Goal: Information Seeking & Learning: Learn about a topic

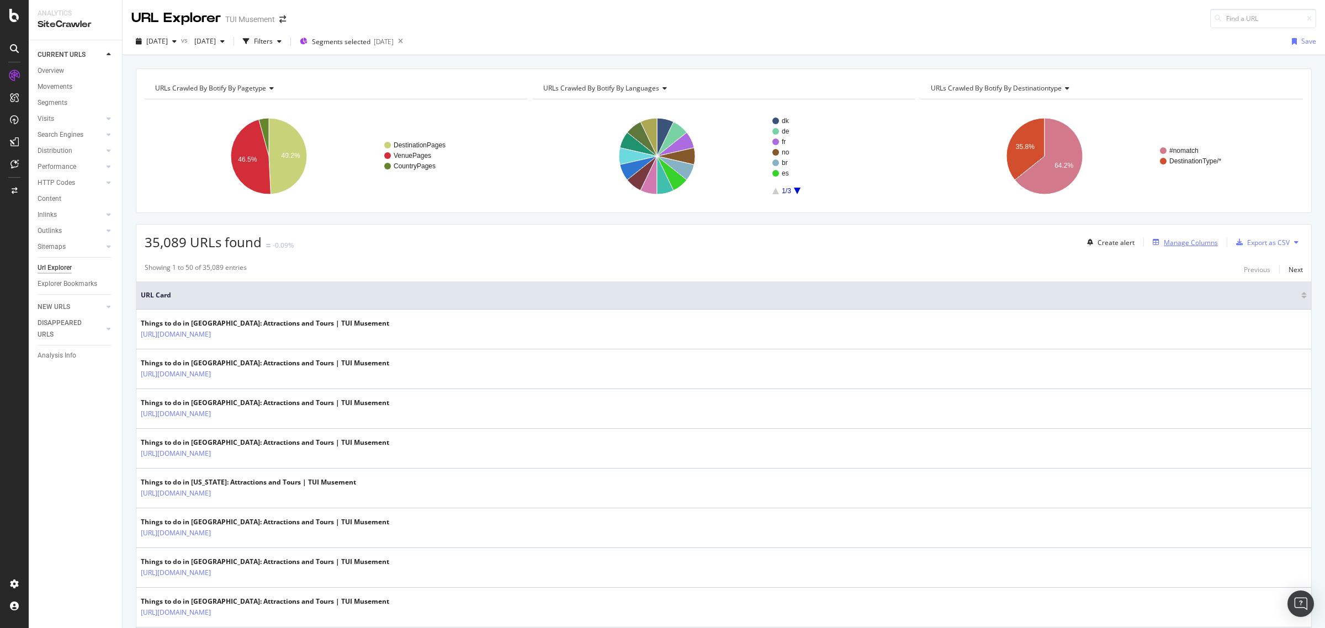
click at [1164, 243] on div "Manage Columns" at bounding box center [1191, 242] width 54 height 9
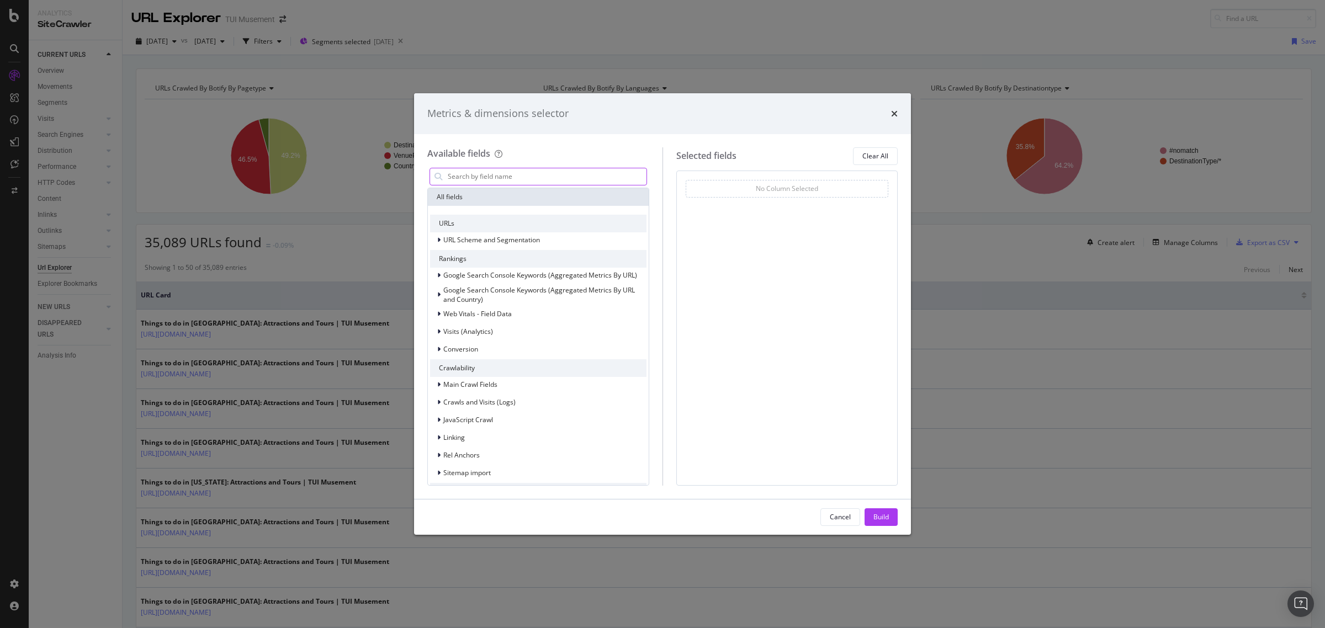
click at [510, 178] on input "modal" at bounding box center [547, 176] width 200 height 17
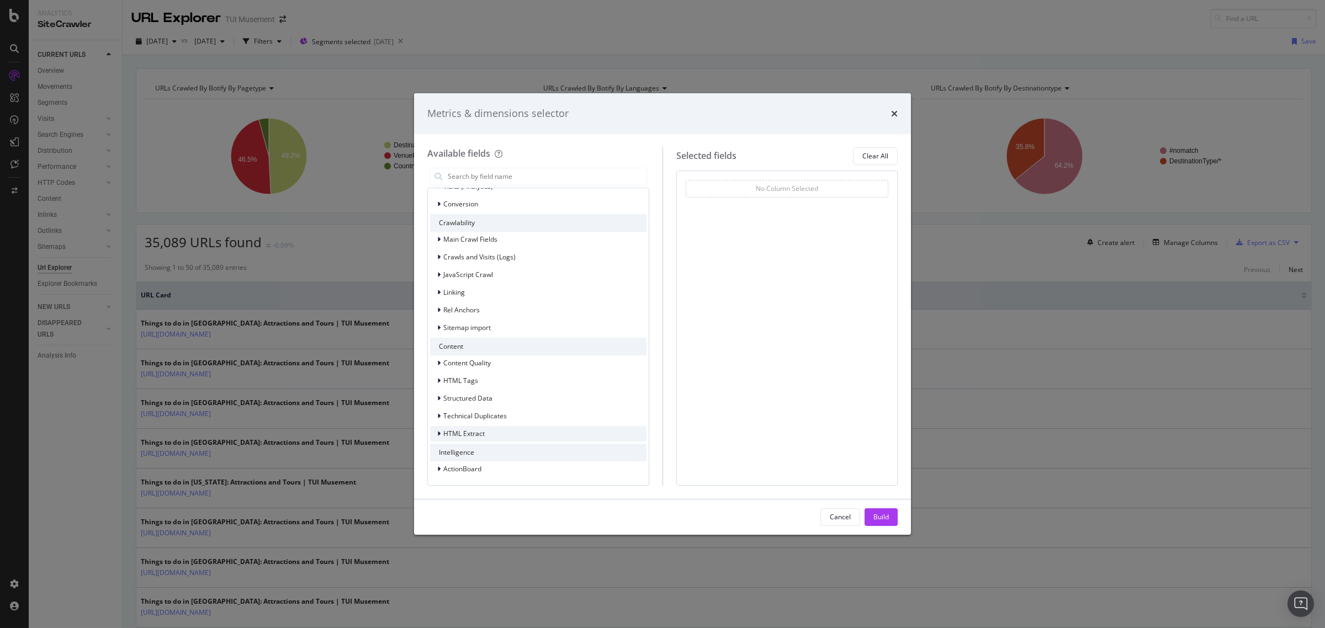
click at [471, 438] on div "HTML Extract" at bounding box center [457, 433] width 55 height 11
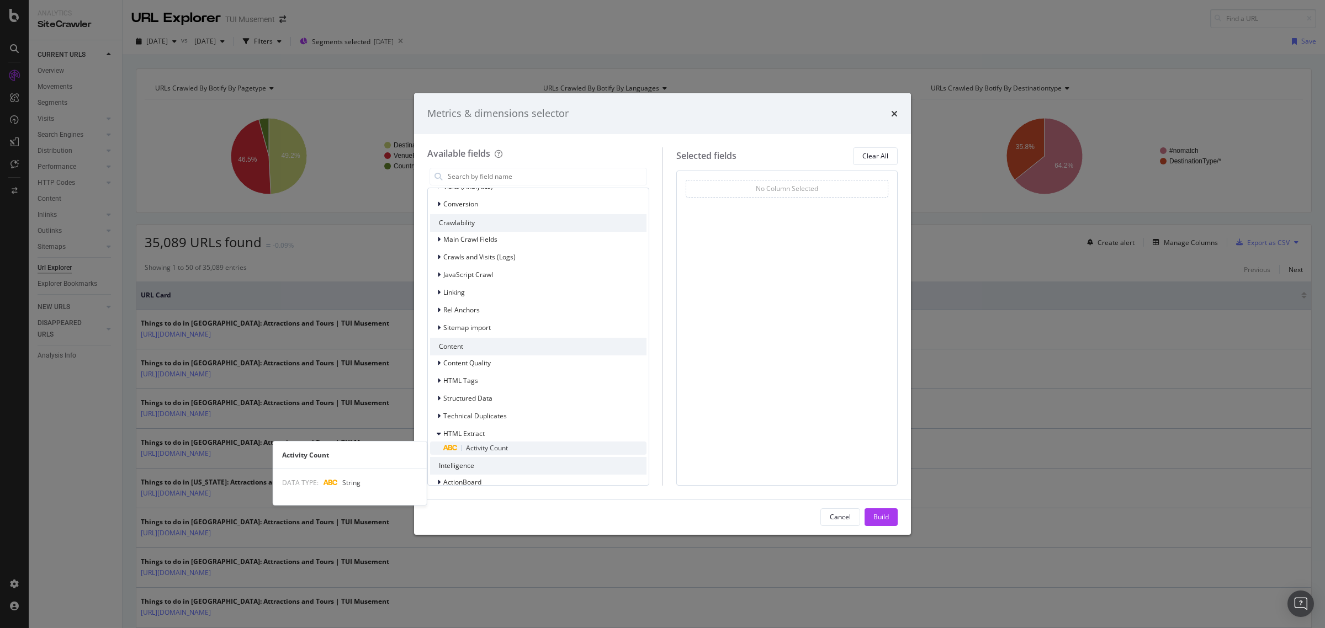
click at [508, 448] on span "Activity Count" at bounding box center [487, 447] width 42 height 9
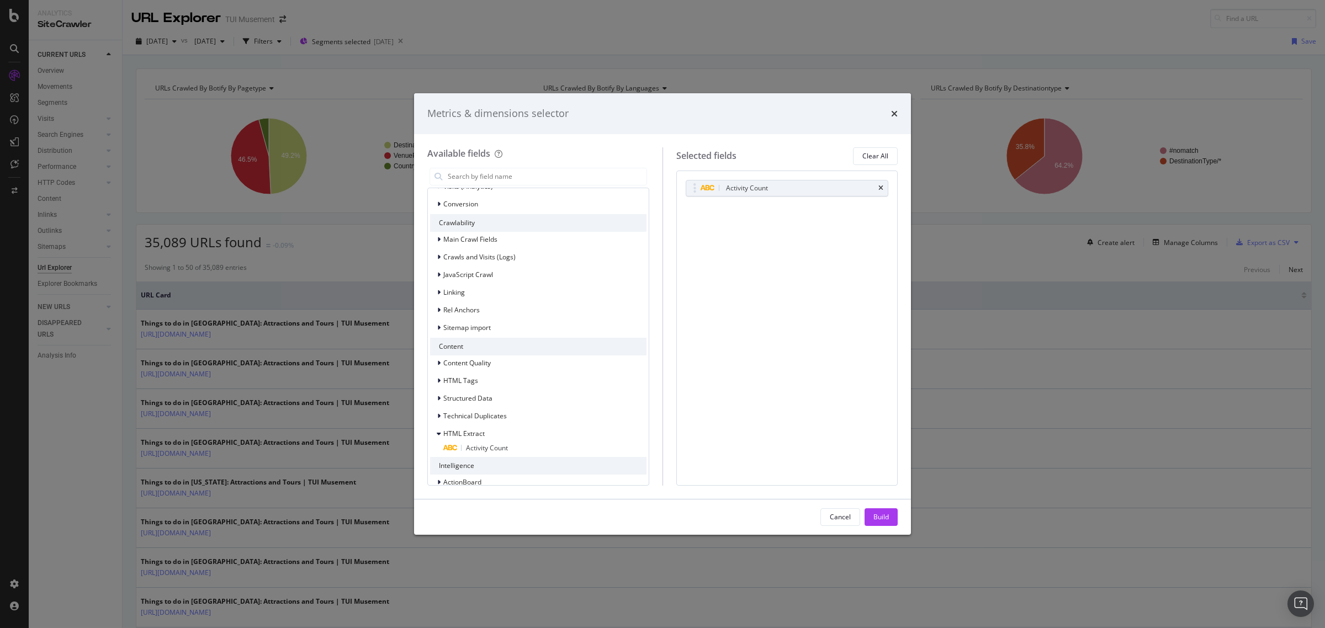
click at [888, 516] on div "Build" at bounding box center [880, 516] width 15 height 9
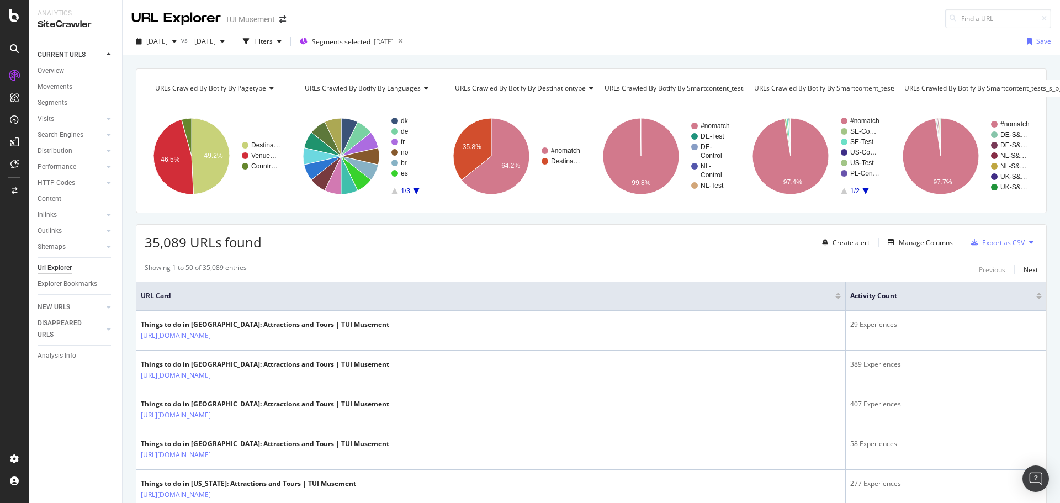
click at [1036, 299] on div at bounding box center [1039, 297] width 6 height 3
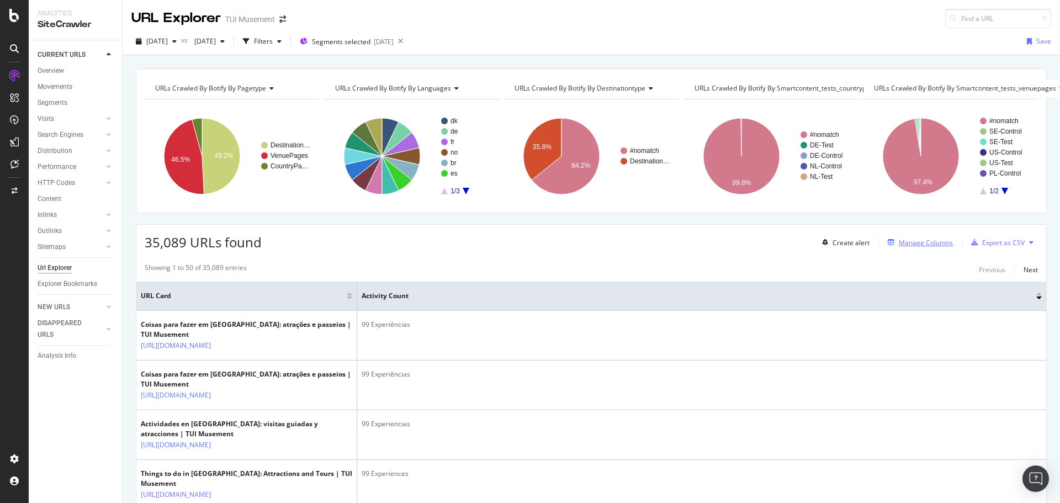
click at [937, 242] on div "Manage Columns" at bounding box center [926, 242] width 54 height 9
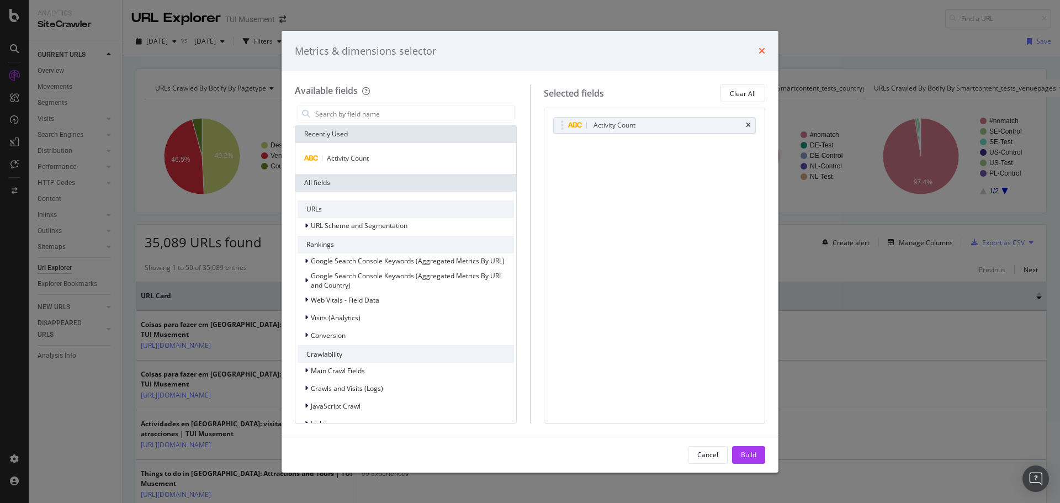
click at [761, 50] on icon "times" at bounding box center [762, 50] width 7 height 9
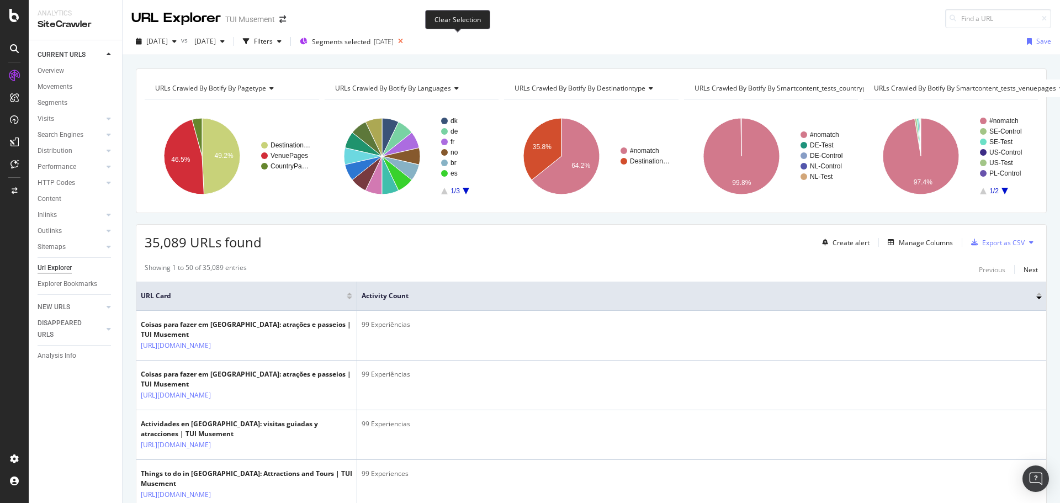
click at [407, 41] on icon at bounding box center [401, 41] width 14 height 15
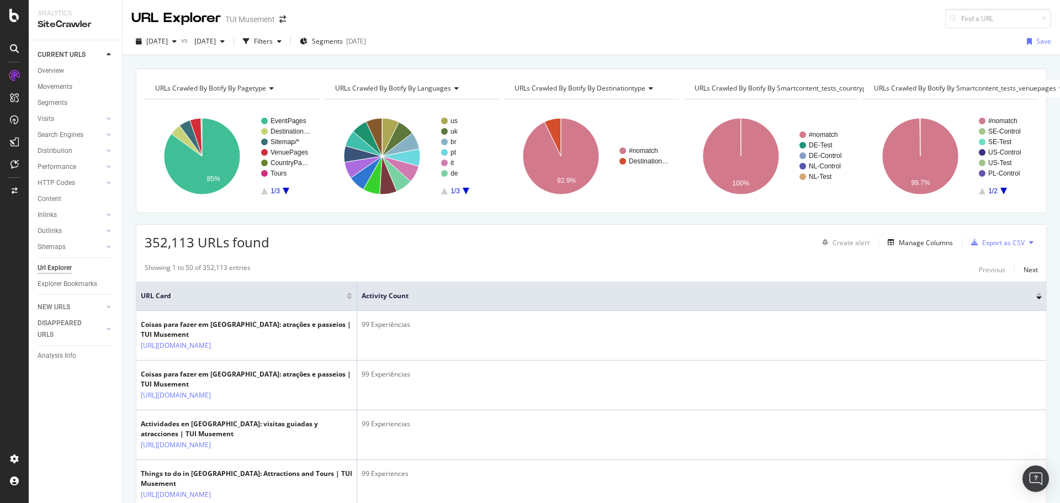
click at [1036, 294] on div at bounding box center [1039, 294] width 6 height 3
click at [343, 43] on span "Segments" at bounding box center [327, 40] width 31 height 9
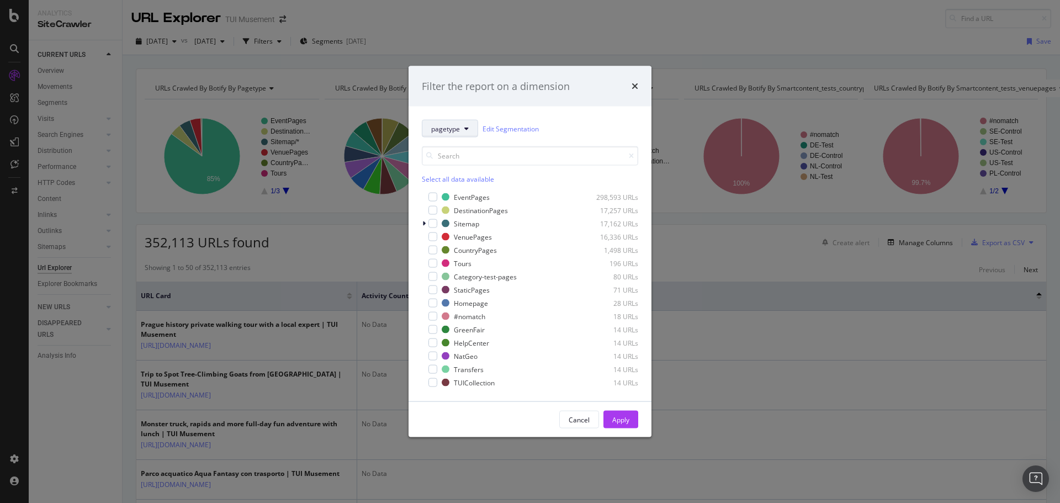
click at [464, 128] on icon "modal" at bounding box center [466, 128] width 4 height 7
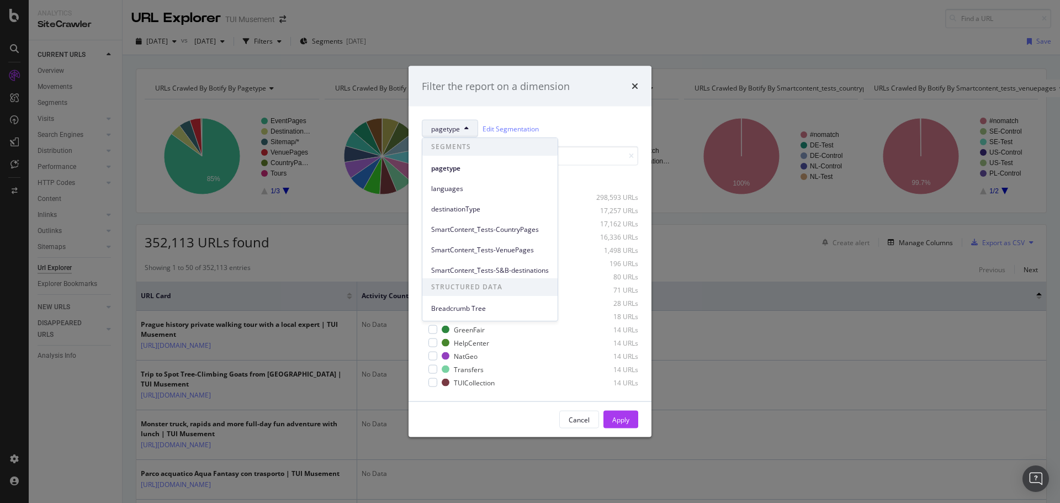
click at [499, 116] on div "pagetype Edit Segmentation Select all data available EventPages 298,593 URLs De…" at bounding box center [530, 254] width 243 height 295
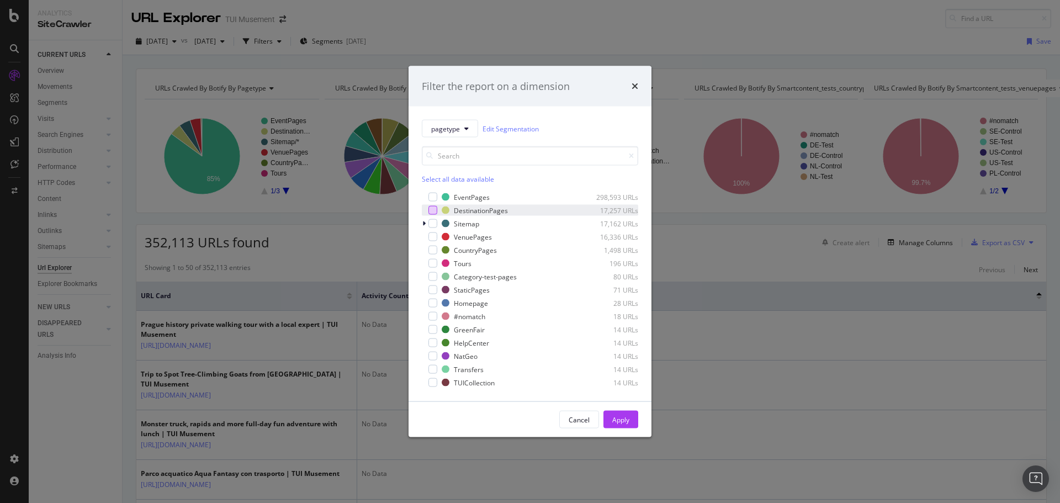
click at [433, 210] on div "modal" at bounding box center [432, 210] width 9 height 9
click at [434, 238] on div "modal" at bounding box center [432, 236] width 9 height 9
click at [434, 251] on div "modal" at bounding box center [432, 250] width 9 height 9
click at [612, 417] on div "Apply" at bounding box center [620, 419] width 17 height 9
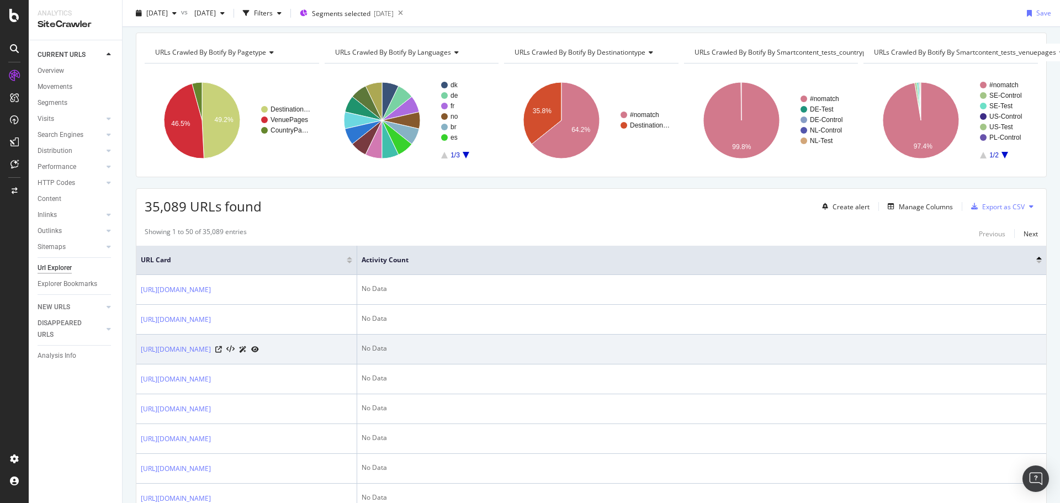
scroll to position [55, 0]
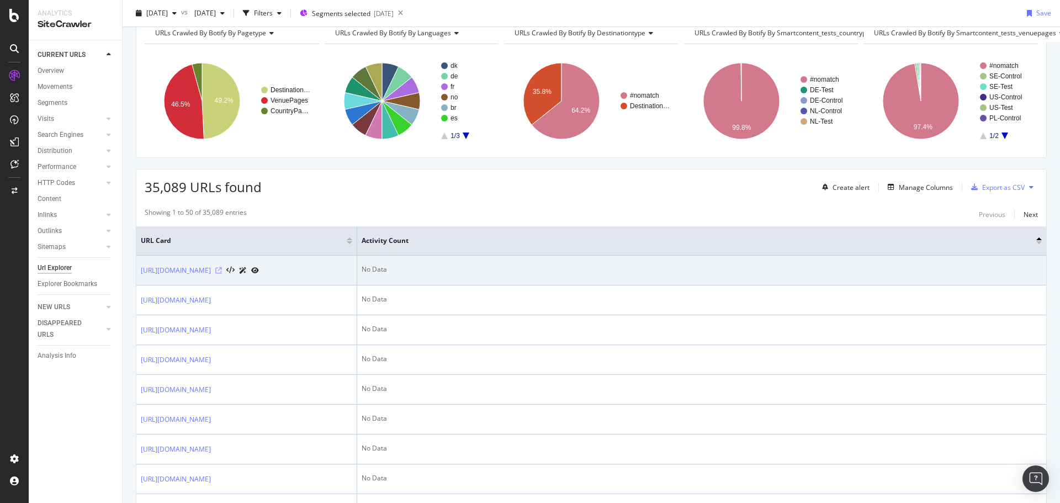
click at [222, 274] on icon at bounding box center [218, 270] width 7 height 7
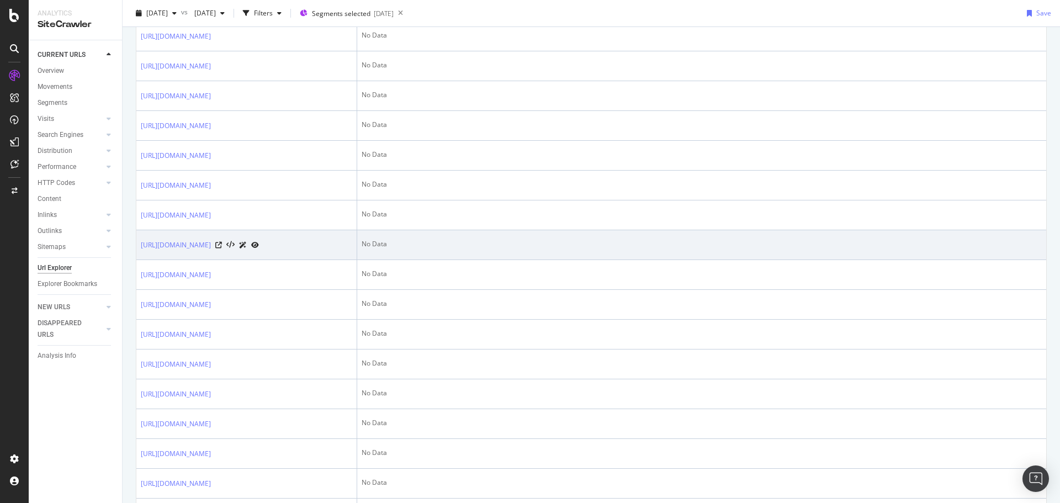
scroll to position [331, 0]
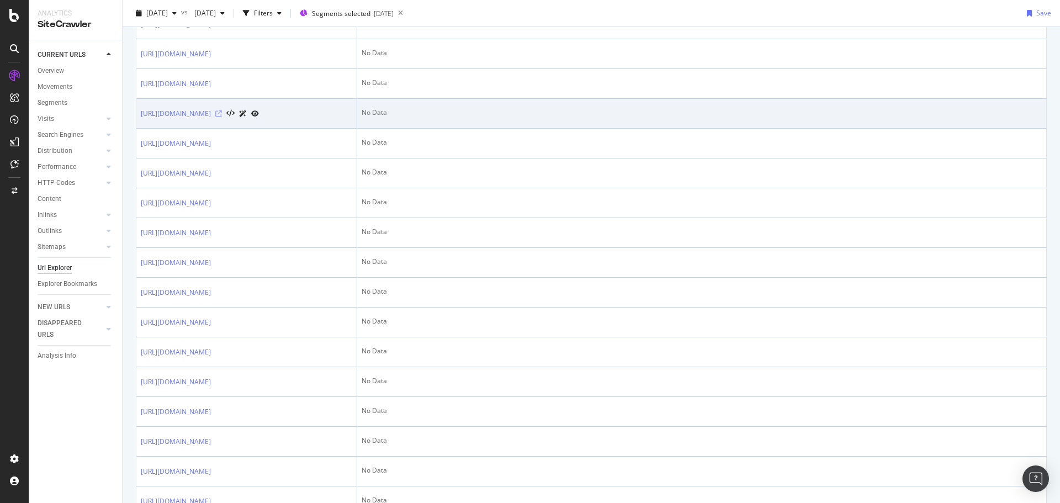
click at [222, 117] on icon at bounding box center [218, 113] width 7 height 7
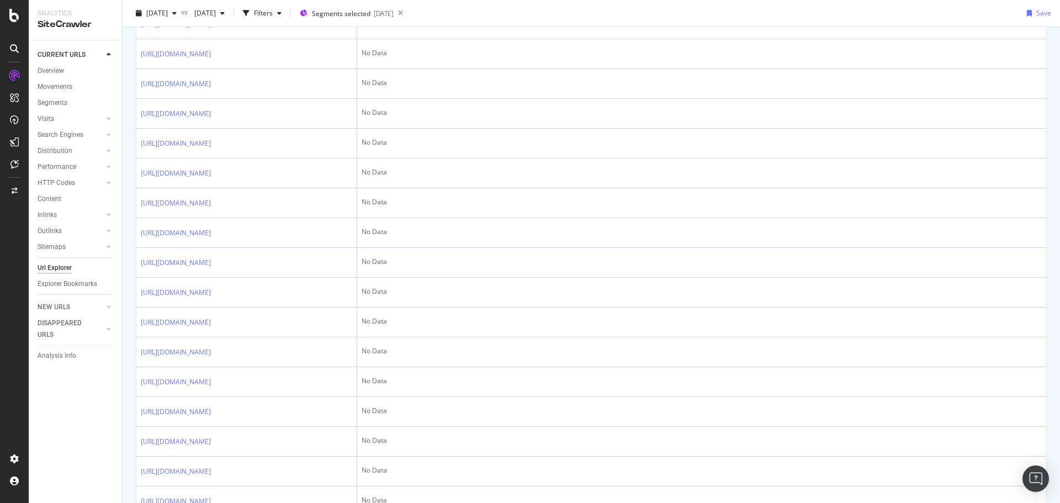
scroll to position [0, 0]
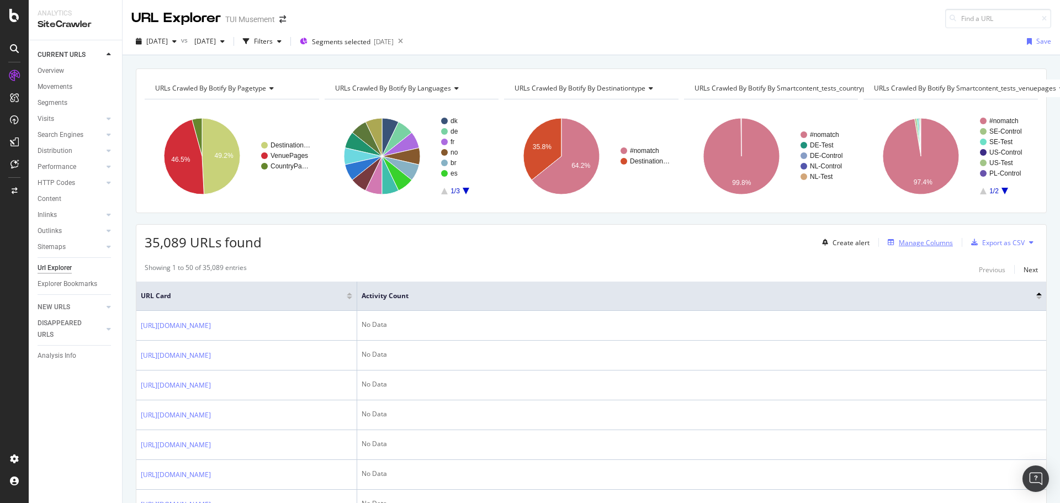
click at [905, 240] on div "Manage Columns" at bounding box center [926, 242] width 54 height 9
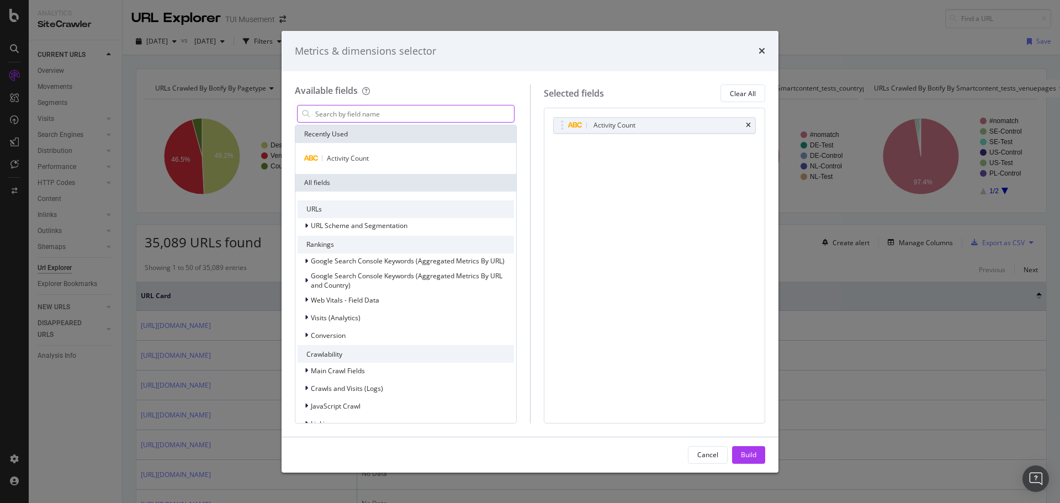
click at [387, 111] on input "modal" at bounding box center [414, 113] width 200 height 17
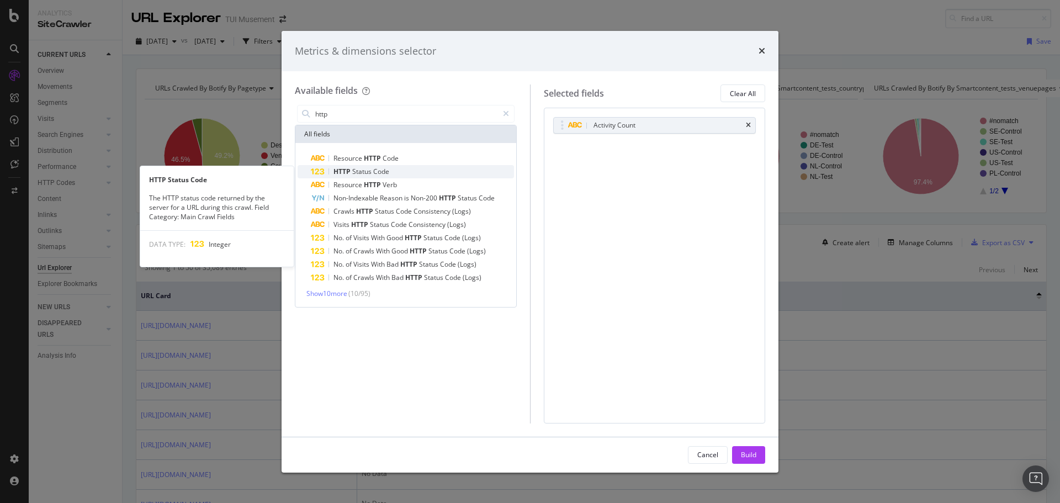
type input "http"
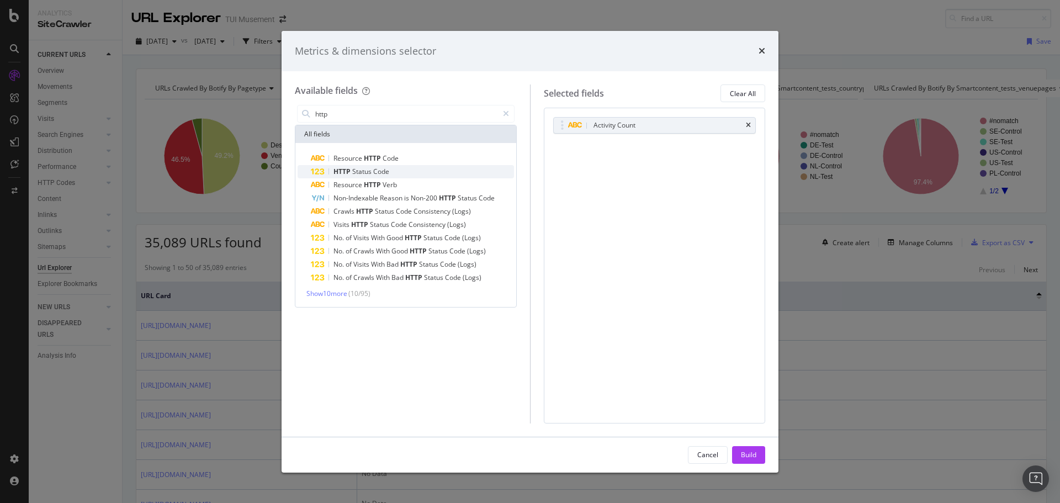
click at [369, 173] on span "Status" at bounding box center [362, 171] width 21 height 9
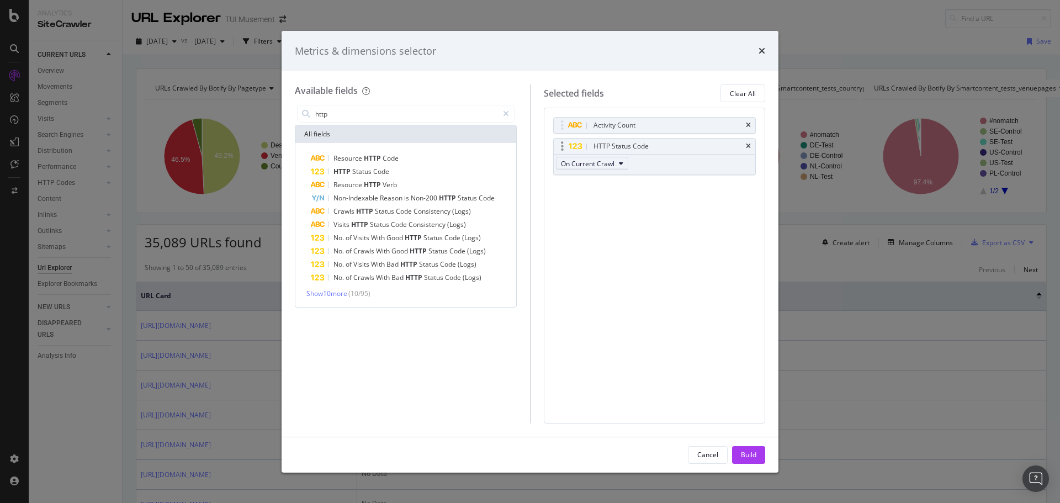
click at [618, 167] on button "On Current Crawl" at bounding box center [592, 163] width 72 height 13
click at [682, 217] on div "Activity Count HTTP Status Code On Current Crawl You can use this field as a To…" at bounding box center [655, 265] width 222 height 315
click at [749, 454] on div "Build" at bounding box center [748, 454] width 15 height 9
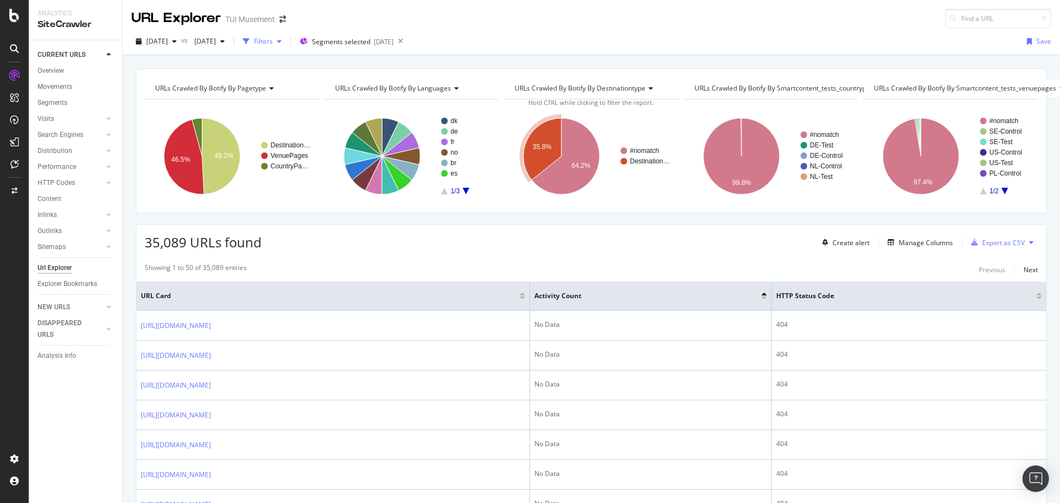
click at [273, 38] on div "Filters" at bounding box center [263, 40] width 19 height 9
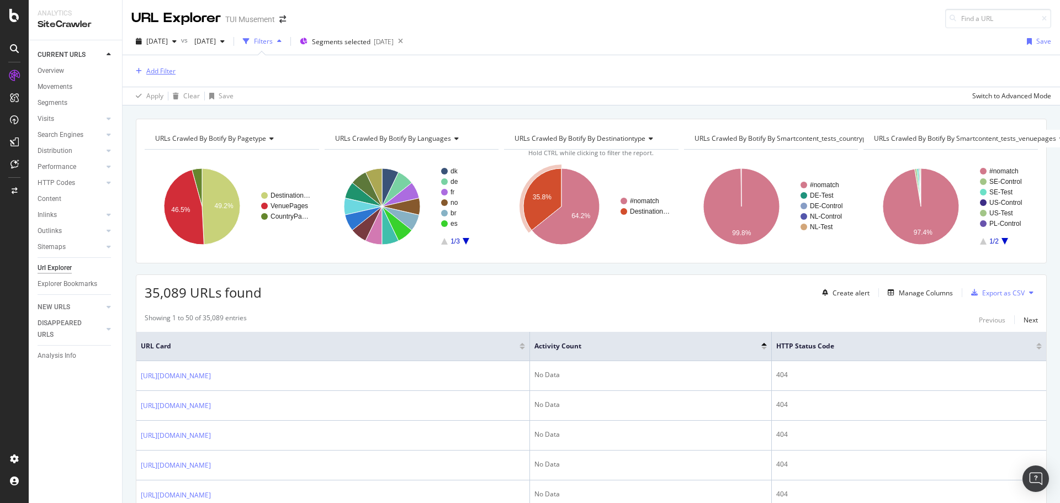
click at [163, 72] on div "Add Filter" at bounding box center [160, 70] width 29 height 9
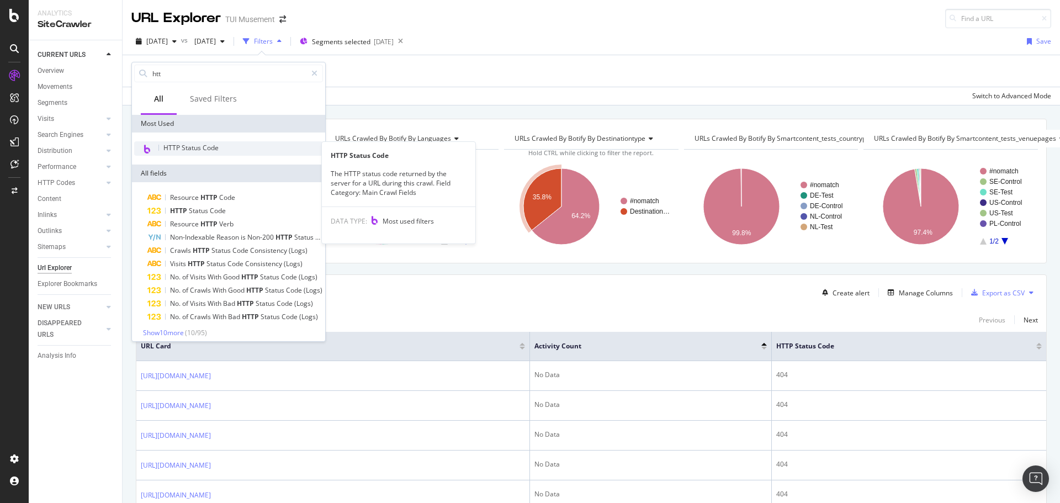
type input "htt"
click at [199, 148] on span "HTTP Status Code" at bounding box center [190, 147] width 55 height 9
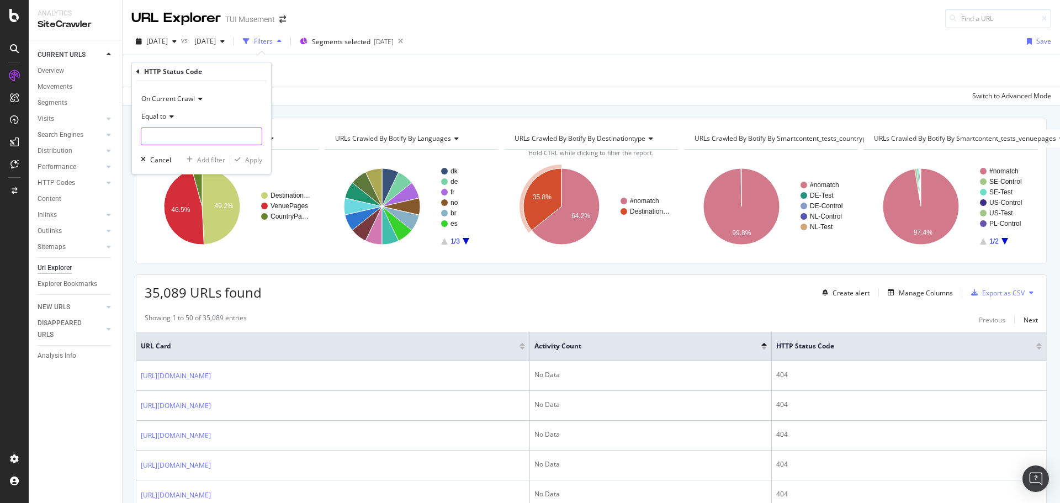
click at [179, 135] on input "number" at bounding box center [201, 137] width 121 height 18
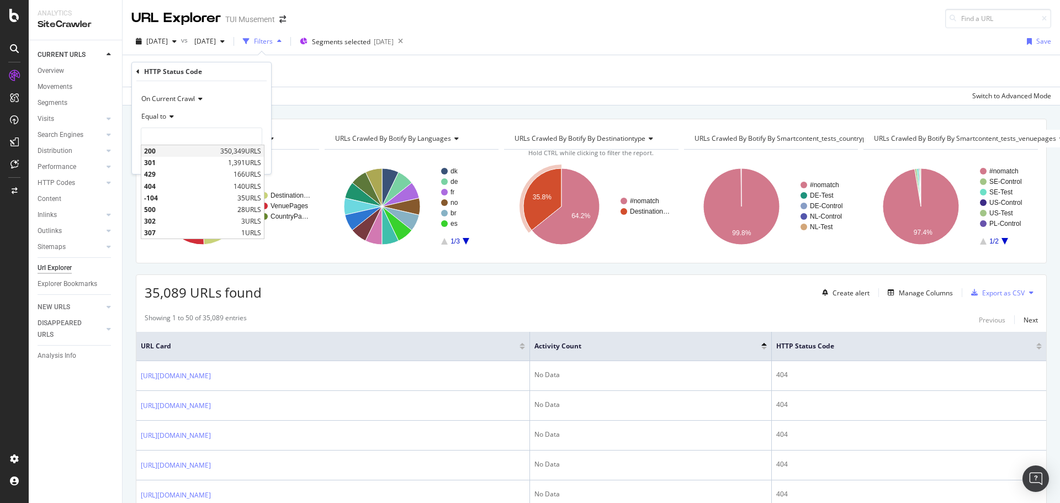
click at [176, 151] on span "200" at bounding box center [180, 150] width 73 height 9
type input "200"
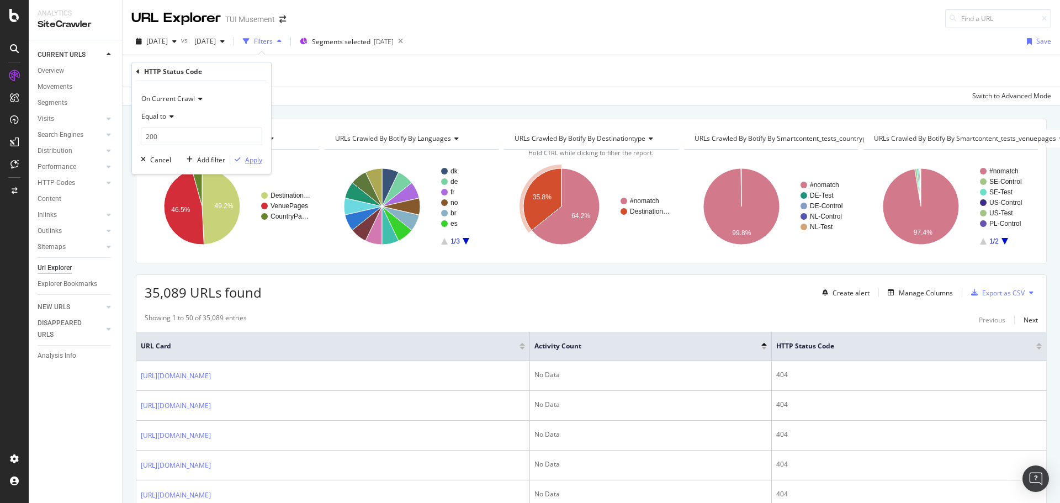
click at [248, 158] on div "Apply" at bounding box center [253, 159] width 17 height 9
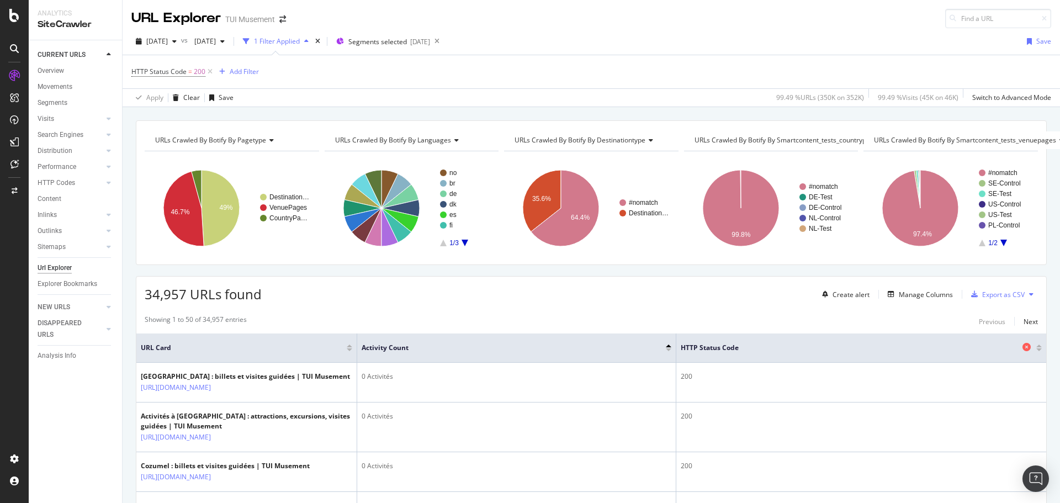
click at [1022, 344] on icon at bounding box center [1026, 347] width 8 height 8
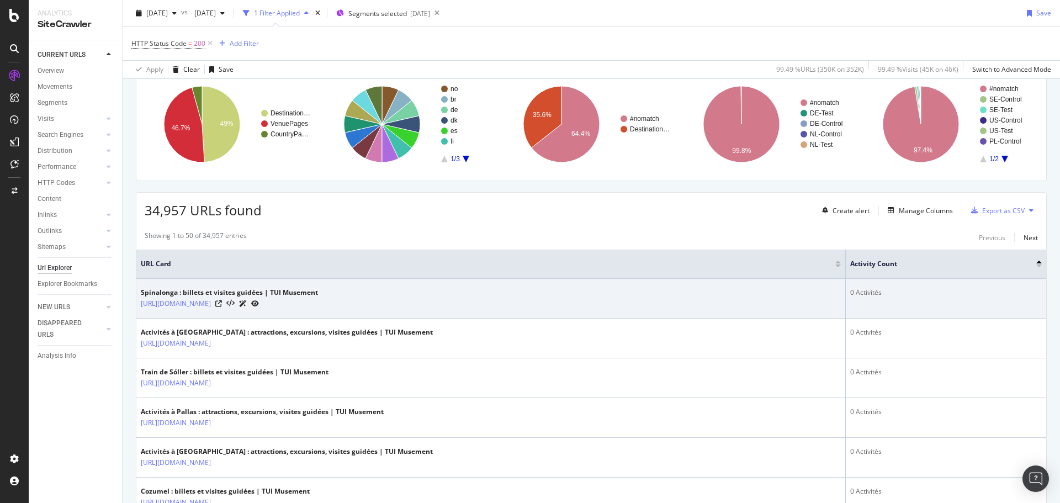
scroll to position [110, 0]
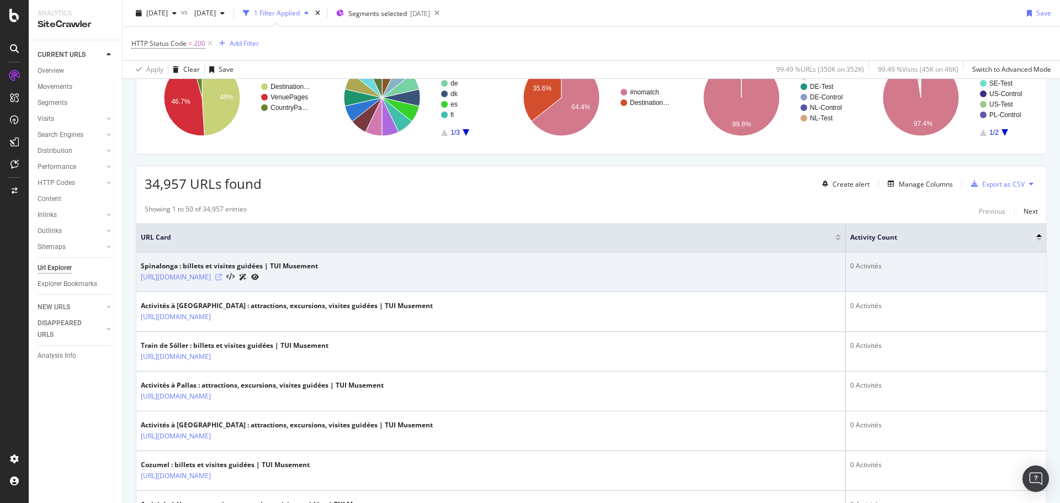
click at [222, 275] on icon at bounding box center [218, 277] width 7 height 7
click at [211, 278] on link "[URL][DOMAIN_NAME]" at bounding box center [176, 277] width 70 height 11
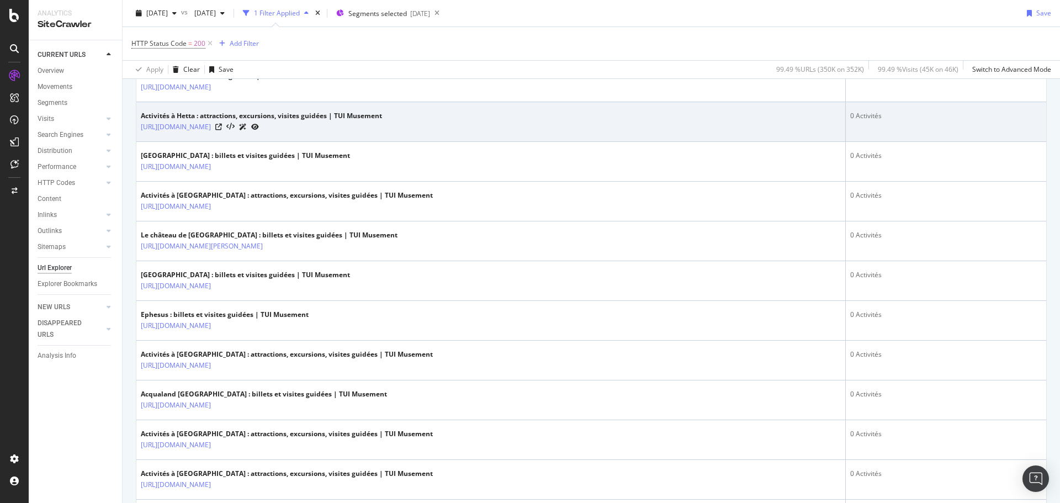
scroll to position [331, 0]
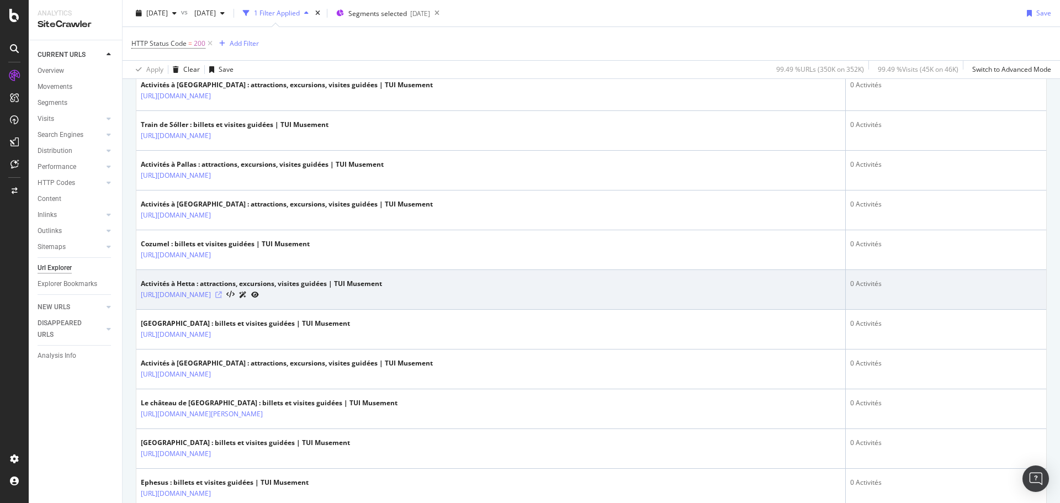
click at [222, 295] on icon at bounding box center [218, 295] width 7 height 7
click at [211, 293] on link "https://www.tuimusement.com/fr/finlande/hetta/d_8229-c_59/" at bounding box center [176, 294] width 70 height 11
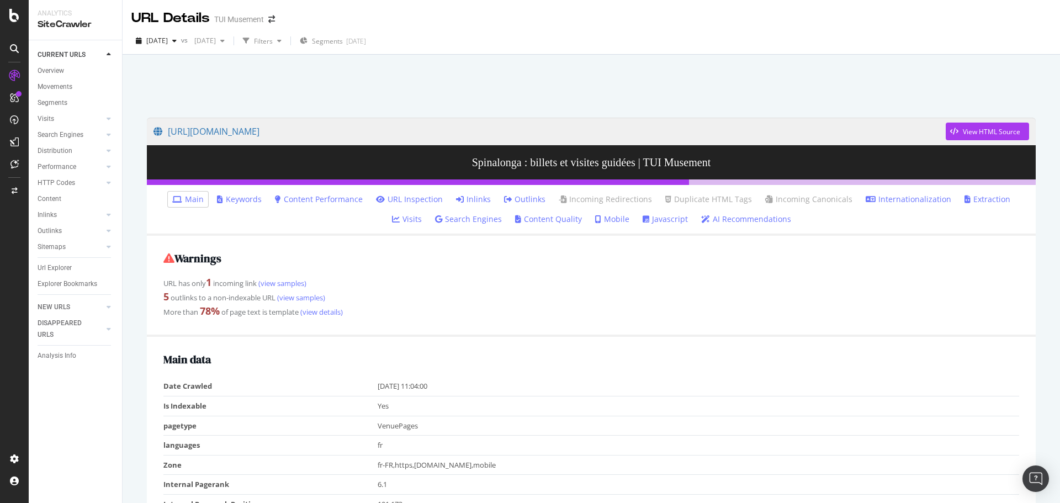
click at [460, 199] on link "Inlinks" at bounding box center [473, 199] width 35 height 11
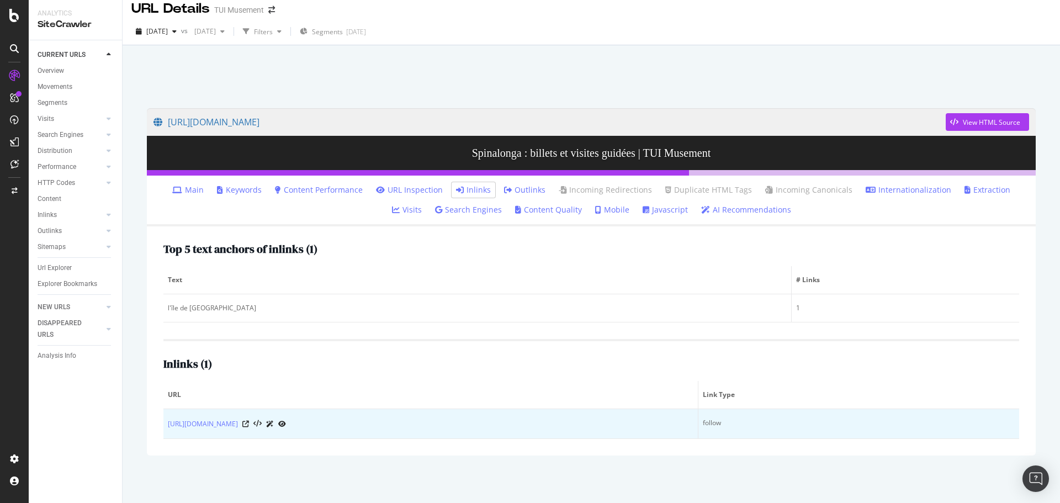
scroll to position [12, 0]
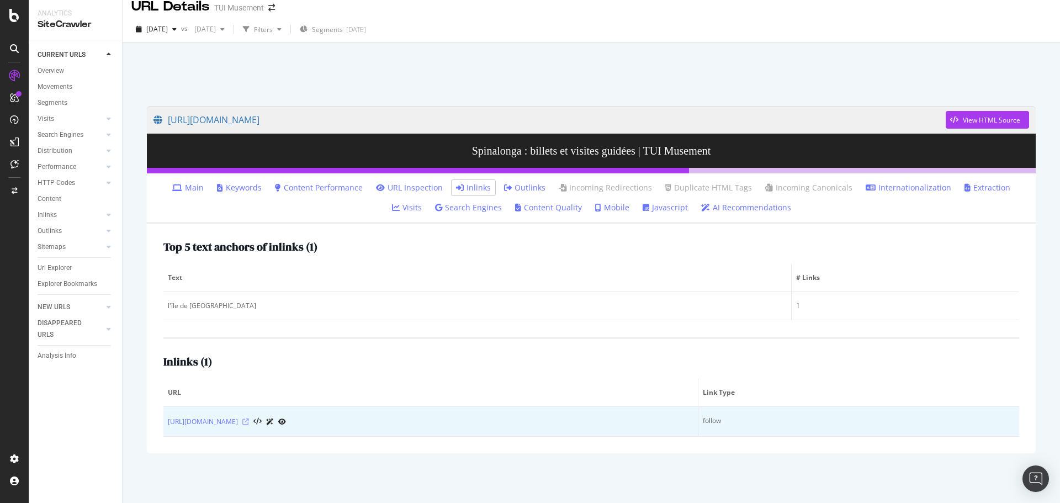
click at [249, 420] on icon at bounding box center [245, 421] width 7 height 7
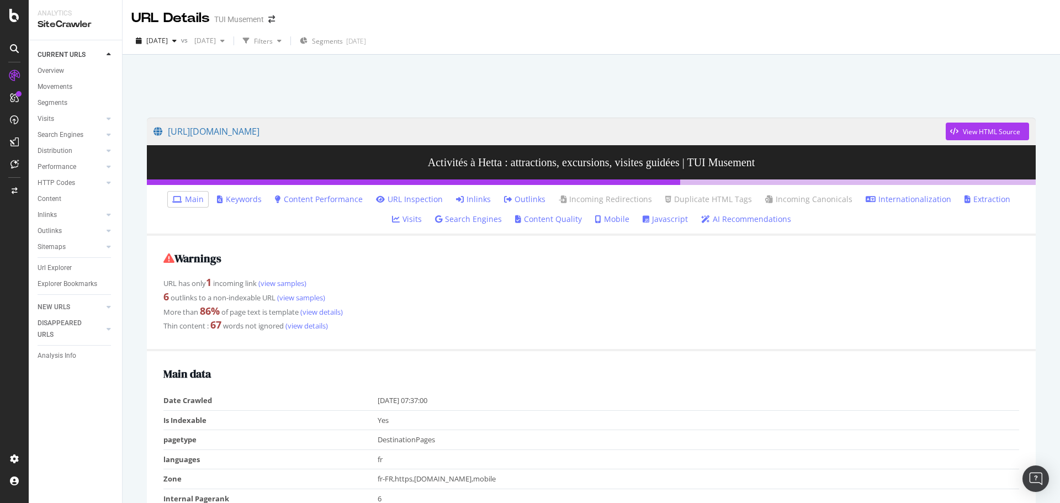
click at [456, 197] on link "Inlinks" at bounding box center [473, 199] width 35 height 11
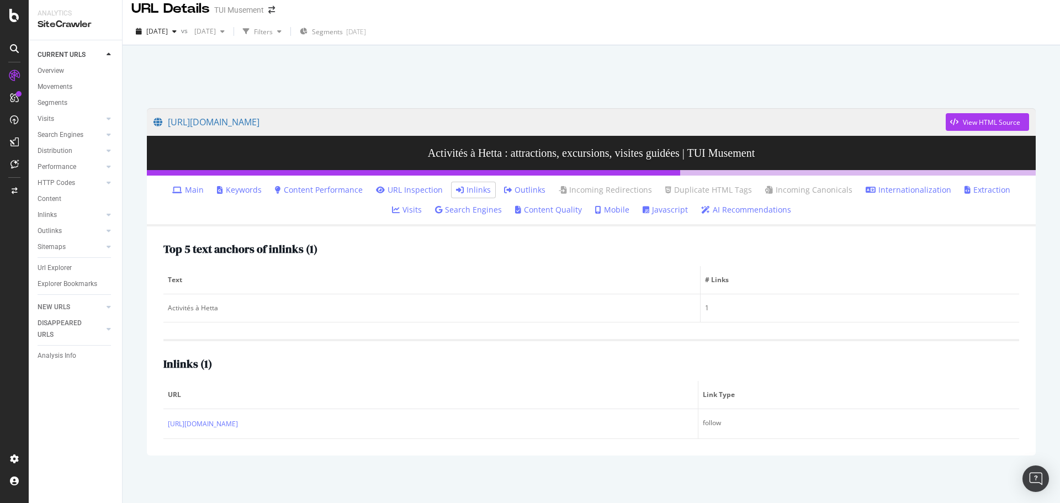
scroll to position [12, 0]
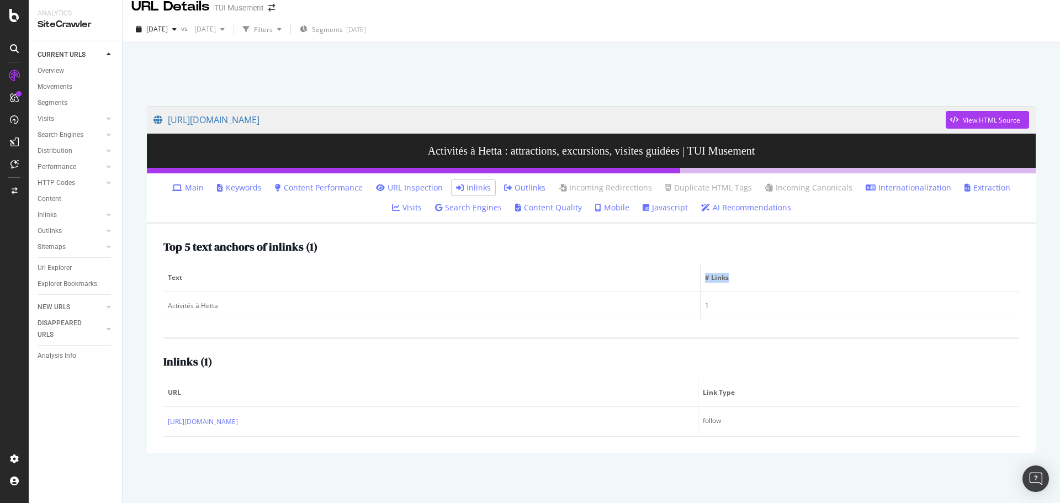
drag, startPoint x: 727, startPoint y: 278, endPoint x: 699, endPoint y: 279, distance: 28.2
click at [701, 279] on th "# Links" at bounding box center [860, 278] width 319 height 28
click at [759, 257] on div "Top 5 text anchors of inlinks ( 1 ) Text # Links Activités à Hetta 1" at bounding box center [591, 281] width 856 height 80
